Goal: Task Accomplishment & Management: Manage account settings

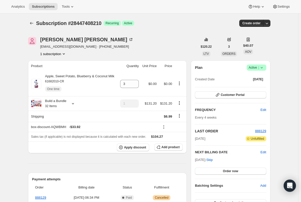
click at [40, 5] on span "Subscriptions" at bounding box center [43, 7] width 23 height 4
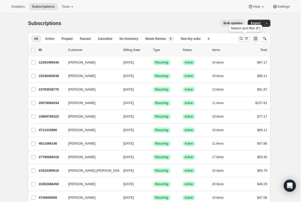
click at [247, 39] on icon "Search and filter results" at bounding box center [246, 38] width 5 height 5
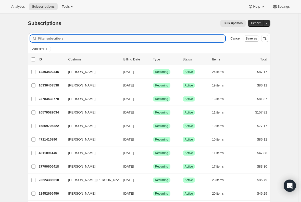
click at [63, 38] on input "Filter subscribers" at bounding box center [131, 38] width 187 height 7
paste input "[EMAIL_ADDRESS][DOMAIN_NAME]"
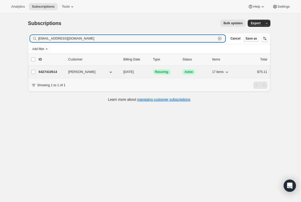
type input "[EMAIL_ADDRESS][DOMAIN_NAME]"
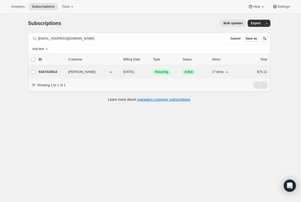
click at [50, 71] on p "6427410514" at bounding box center [52, 71] width 26 height 5
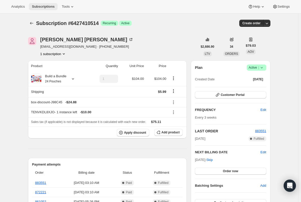
click at [46, 8] on span "Subscriptions" at bounding box center [43, 7] width 23 height 4
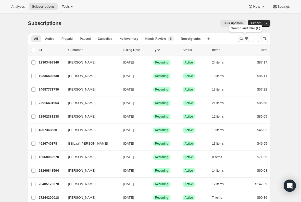
click at [243, 39] on icon "Search and filter results" at bounding box center [241, 38] width 3 height 3
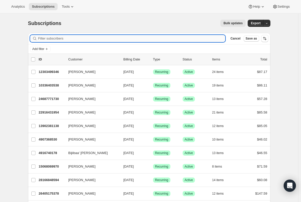
click at [112, 37] on input "Filter subscribers" at bounding box center [131, 38] width 187 height 7
type input "[EMAIL_ADDRESS][DOMAIN_NAME]"
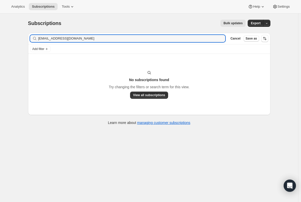
drag, startPoint x: 78, startPoint y: 36, endPoint x: 25, endPoint y: 36, distance: 53.1
click at [25, 36] on div "Subscriptions. This page is ready Subscriptions Bulk updates More actions Bulk …" at bounding box center [149, 72] width 255 height 117
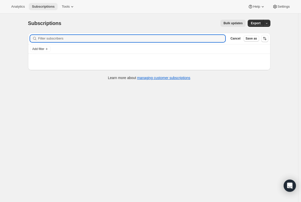
click at [41, 6] on span "Subscriptions" at bounding box center [43, 7] width 23 height 4
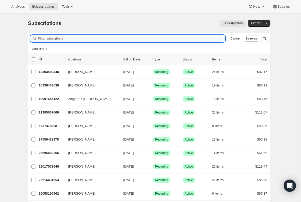
click at [77, 41] on input "Filter subscribers" at bounding box center [131, 38] width 187 height 7
paste input "[EMAIL_ADDRESS][DOMAIN_NAME]"
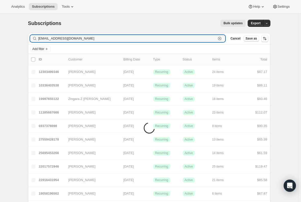
type input "[EMAIL_ADDRESS][DOMAIN_NAME]"
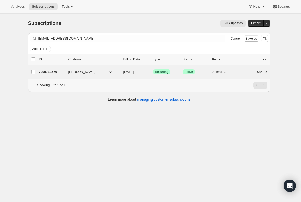
click at [53, 72] on p "7099711570" at bounding box center [52, 71] width 26 height 5
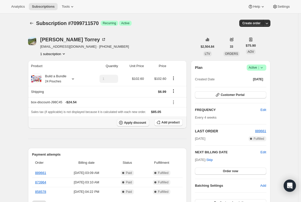
click at [139, 124] on span "Apply discount" at bounding box center [135, 123] width 22 height 4
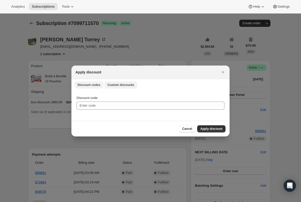
click at [117, 86] on span "Custom discounts" at bounding box center [121, 85] width 27 height 4
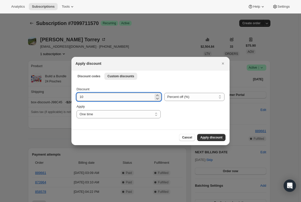
click at [97, 98] on input "10" at bounding box center [115, 97] width 77 height 8
type input "15"
click at [119, 139] on div "Cancel Apply discount" at bounding box center [151, 137] width 150 height 7
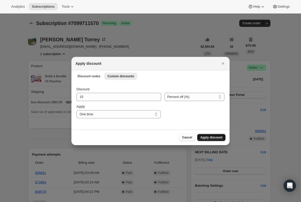
click at [218, 137] on span "Apply discount" at bounding box center [211, 138] width 22 height 4
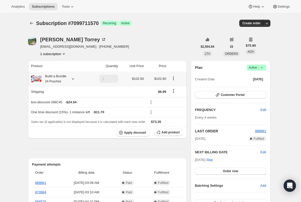
click at [51, 80] on small "24 Pouches" at bounding box center [53, 82] width 16 height 4
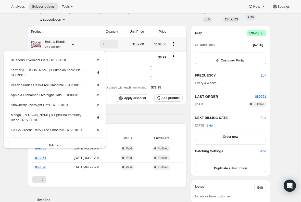
scroll to position [26, 0]
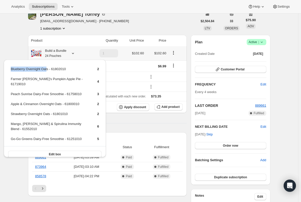
drag, startPoint x: 46, startPoint y: 70, endPoint x: 7, endPoint y: 70, distance: 39.1
click at [7, 70] on div "Blueberry Overnight Oats - 61802010 2 Farmer [PERSON_NAME]'s Pumpkin Apple Pie …" at bounding box center [55, 111] width 102 height 103
copy tbody "Blueberry Overnight Oat"
drag, startPoint x: 75, startPoint y: 119, endPoint x: 11, endPoint y: 120, distance: 63.6
click at [11, 121] on td "Mango, [PERSON_NAME] & Spirulina Immunity Blend - 61552010" at bounding box center [49, 128] width 78 height 15
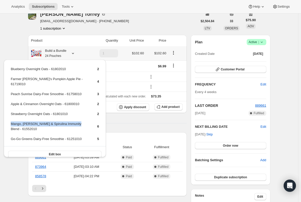
copy td "Mango, [PERSON_NAME] & Spirulina Immunity Blend"
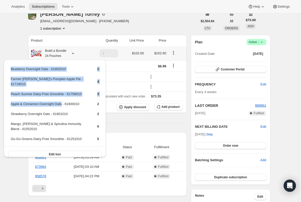
drag, startPoint x: 61, startPoint y: 99, endPoint x: 8, endPoint y: 99, distance: 53.6
click at [8, 99] on div "Blueberry Overnight Oats - 61802010 2 Farmer [PERSON_NAME]'s Pumpkin Apple Pie …" at bounding box center [55, 111] width 102 height 103
click at [53, 101] on td "Apple & Cinnamon Overnight Oats - 61800010" at bounding box center [49, 105] width 78 height 9
drag, startPoint x: 62, startPoint y: 99, endPoint x: 10, endPoint y: 99, distance: 52.1
click at [10, 99] on div "Blueberry Overnight Oats - 61802010 2 Farmer [PERSON_NAME]'s Pumpkin Apple Pie …" at bounding box center [55, 111] width 102 height 103
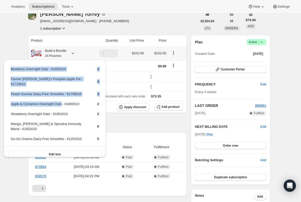
click at [24, 101] on td "Apple & Cinnamon Overnight Oats - 61800010" at bounding box center [49, 105] width 78 height 9
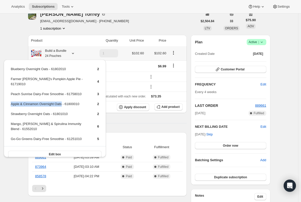
drag, startPoint x: 61, startPoint y: 100, endPoint x: 10, endPoint y: 99, distance: 51.1
click at [10, 99] on table "Blueberry Overnight Oats - 61802010 2 Farmer [PERSON_NAME]'s Pumpkin Apple Pie …" at bounding box center [55, 106] width 90 height 80
drag, startPoint x: 62, startPoint y: 134, endPoint x: 10, endPoint y: 134, distance: 51.9
click at [10, 134] on table "Blueberry Overnight Oats - 61802010 2 Farmer [PERSON_NAME]'s Pumpkin Apple Pie …" at bounding box center [55, 106] width 90 height 80
copy td "Go-Go Greens Dairy-Free Smoothie"
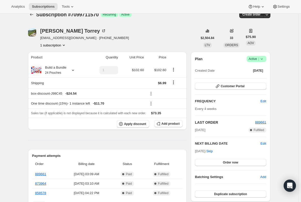
scroll to position [0, 0]
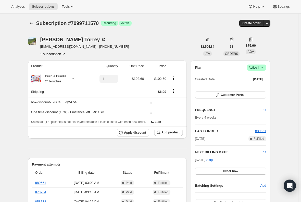
drag, startPoint x: 115, startPoint y: 147, endPoint x: 121, endPoint y: 145, distance: 6.7
click at [175, 134] on span "Add product" at bounding box center [171, 133] width 18 height 4
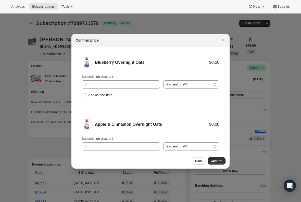
click at [84, 96] on input "Add as one-time" at bounding box center [84, 95] width 4 height 4
checkbox input "true"
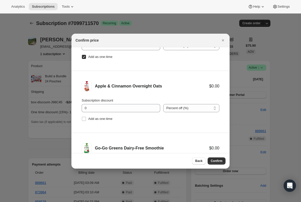
scroll to position [51, 0]
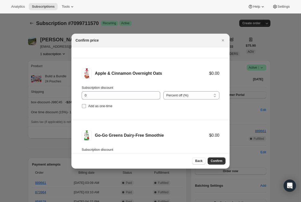
click at [84, 106] on input "Add as one-time" at bounding box center [84, 106] width 4 height 4
checkbox input "true"
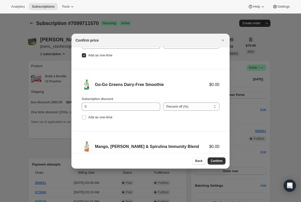
scroll to position [102, 0]
click at [85, 116] on input "Add as one-time" at bounding box center [84, 117] width 4 height 4
checkbox input "true"
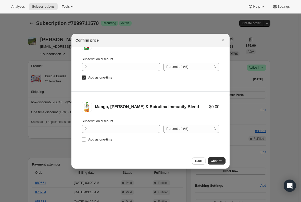
scroll to position [145, 0]
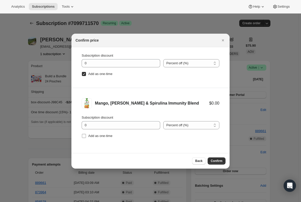
click at [86, 135] on input "Add as one-time" at bounding box center [84, 136] width 4 height 4
checkbox input "true"
click at [217, 160] on span "Confirm" at bounding box center [217, 161] width 12 height 4
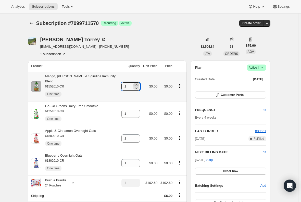
click at [135, 82] on icon at bounding box center [136, 84] width 5 height 5
type input "2"
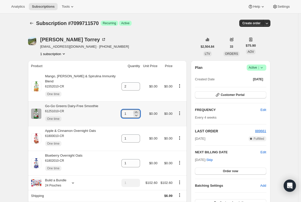
click at [135, 110] on icon at bounding box center [136, 112] width 5 height 5
type input "2"
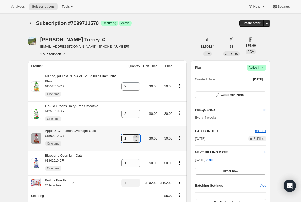
click at [134, 135] on icon at bounding box center [136, 137] width 5 height 5
type input "2"
click at [135, 159] on icon at bounding box center [136, 161] width 5 height 5
type input "2"
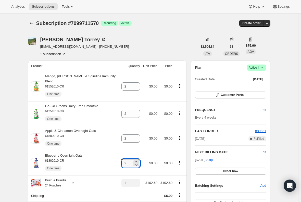
click at [41, 5] on span "Subscriptions" at bounding box center [43, 7] width 23 height 4
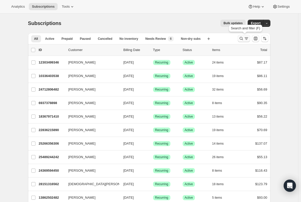
click at [242, 38] on icon "Search and filter results" at bounding box center [241, 38] width 5 height 5
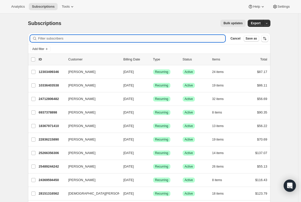
click at [98, 37] on input "Filter subscribers" at bounding box center [131, 38] width 187 height 7
click at [95, 39] on input "Filter subscribers" at bounding box center [131, 38] width 187 height 7
paste input "[EMAIL_ADDRESS][DOMAIN_NAME]"
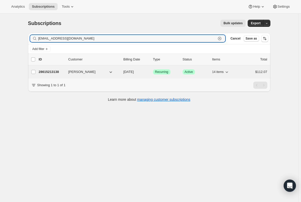
type input "[EMAIL_ADDRESS][DOMAIN_NAME]"
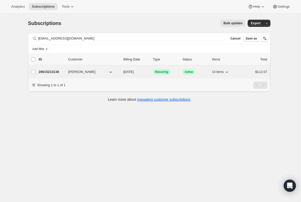
click at [49, 71] on p "28615213138" at bounding box center [52, 71] width 26 height 5
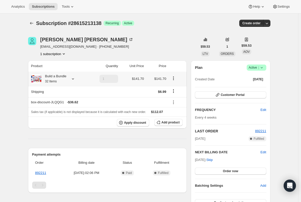
click at [62, 80] on div "Build a Bundle 32 Items" at bounding box center [53, 79] width 25 height 10
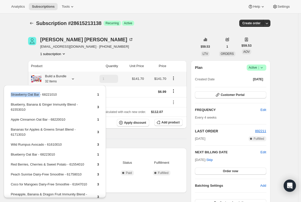
drag, startPoint x: 39, startPoint y: 94, endPoint x: 8, endPoint y: 94, distance: 30.4
click at [8, 94] on div "Strawberry Oat Bar - 68221010 1 Blueberry, Banana & Ginger Immunity Blend - 615…" at bounding box center [55, 179] width 102 height 188
copy tbody "Strawberry Oat Bar"
click at [133, 137] on div "Product Quantity Unit Price Price Build a Bundle 32 Items 1 $141.70 $141.70 Shi…" at bounding box center [107, 166] width 159 height 211
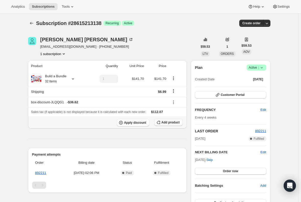
click at [169, 123] on span "Add product" at bounding box center [171, 123] width 18 height 4
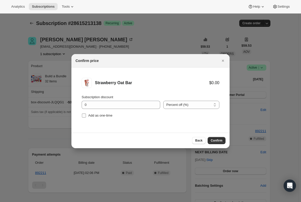
click at [86, 115] on input "Add as one-time" at bounding box center [84, 116] width 4 height 4
checkbox input "true"
click at [216, 142] on span "Confirm" at bounding box center [217, 141] width 12 height 4
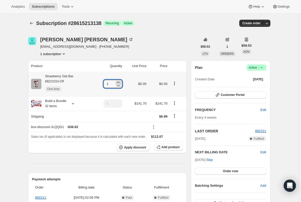
click at [120, 81] on icon at bounding box center [118, 82] width 5 height 5
type input "3"
